Goal: Obtain resource: Obtain resource

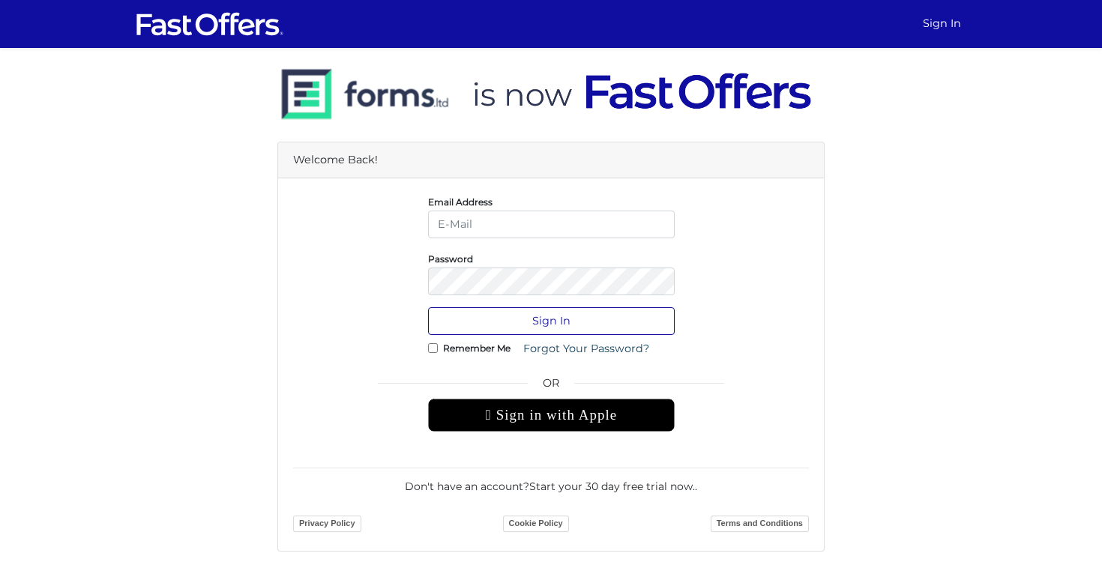
type input "[EMAIL_ADDRESS][DOMAIN_NAME]"
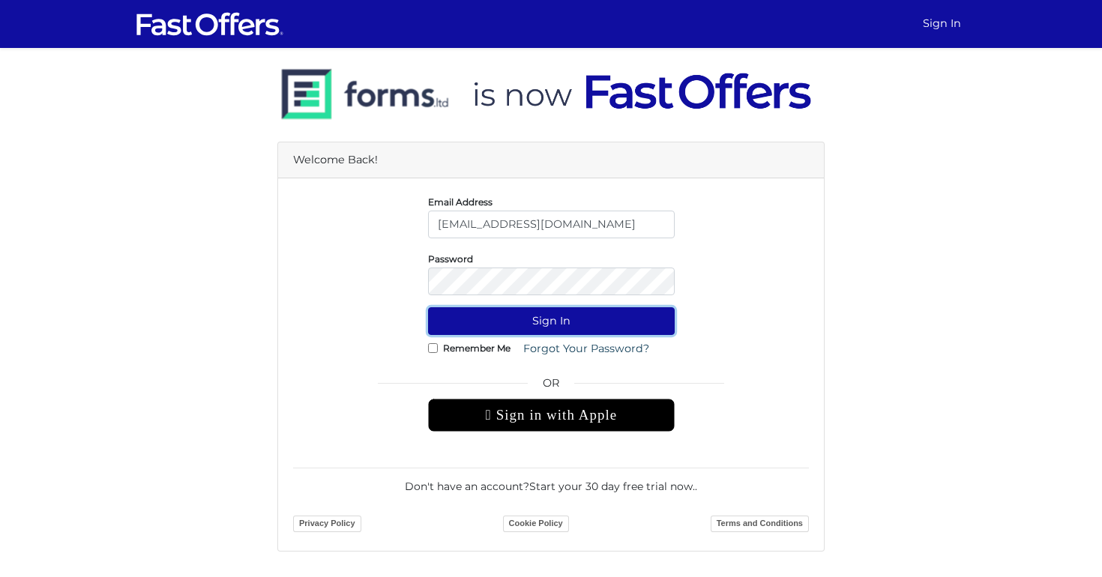
click at [607, 311] on button "Sign In" at bounding box center [551, 321] width 247 height 28
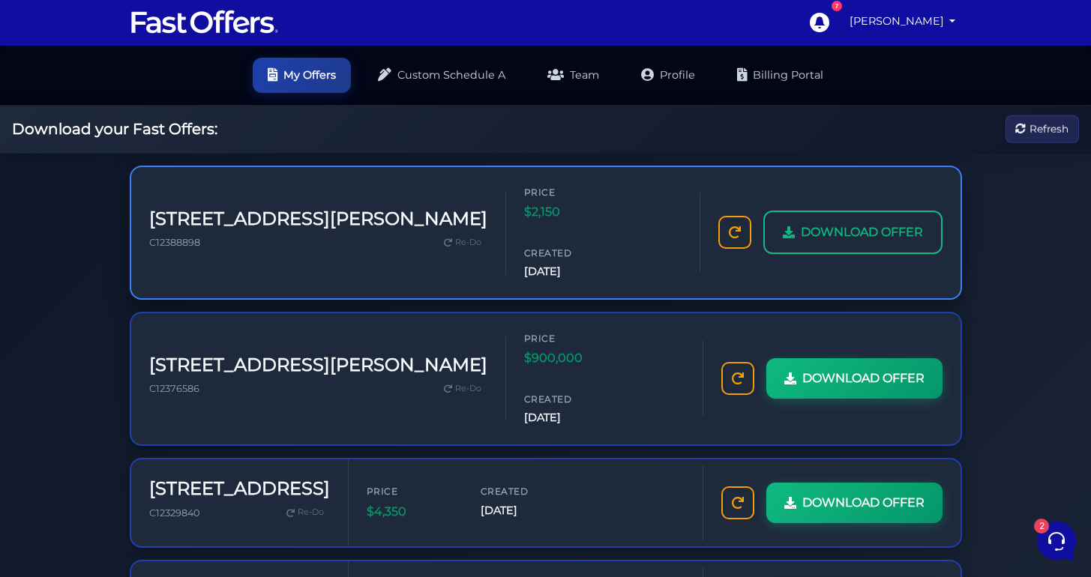
scroll to position [3, 0]
click at [850, 222] on span "DOWNLOAD OFFER" at bounding box center [862, 231] width 122 height 19
